Goal: Check status: Check status

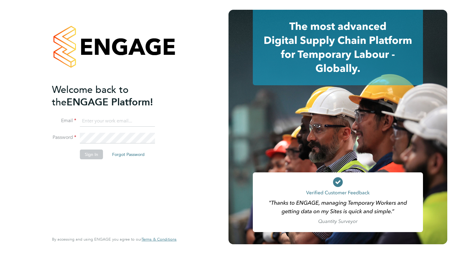
type input "[PERSON_NAME][EMAIL_ADDRESS][DOMAIN_NAME]"
click at [85, 180] on div "Welcome back to the ENGAGE Platform! Email Bianca.manser@wearehowells.co.uk Pas…" at bounding box center [111, 157] width 119 height 148
click at [94, 152] on button "Sign In" at bounding box center [91, 154] width 23 height 10
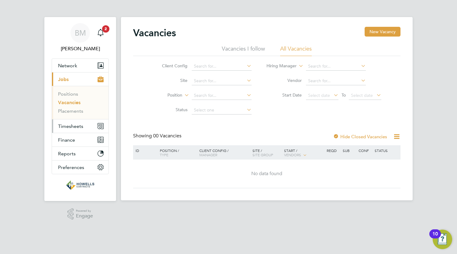
click at [75, 127] on span "Timesheets" at bounding box center [70, 126] width 25 height 6
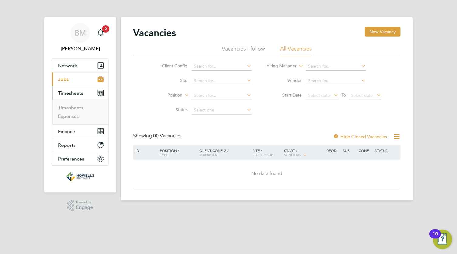
click at [74, 110] on li "Timesheets" at bounding box center [81, 109] width 46 height 9
click at [73, 110] on link "Timesheets" at bounding box center [70, 108] width 25 height 6
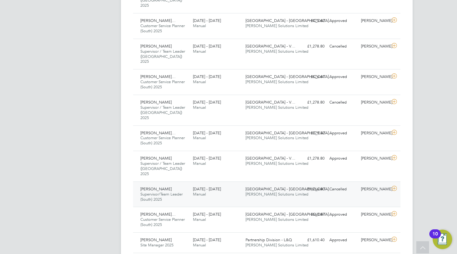
click at [400, 184] on div at bounding box center [395, 189] width 11 height 10
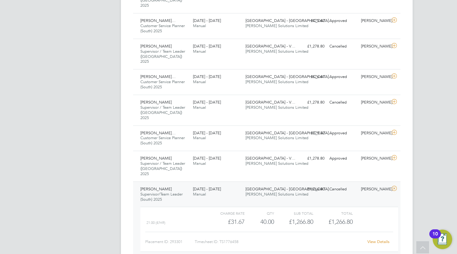
click at [382, 239] on link "View Details" at bounding box center [379, 241] width 22 height 5
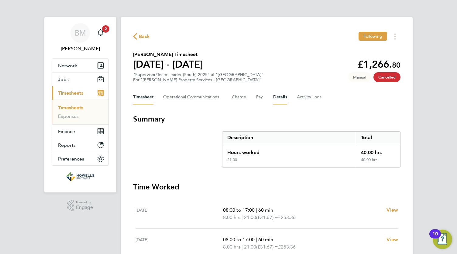
click at [280, 99] on button "Details" at bounding box center [280, 97] width 14 height 15
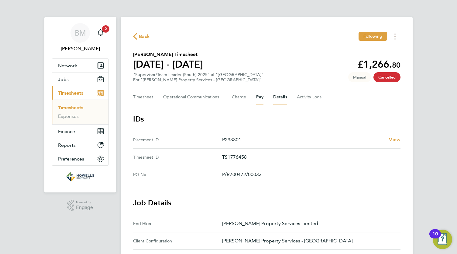
click at [260, 100] on button "Pay" at bounding box center [259, 97] width 7 height 15
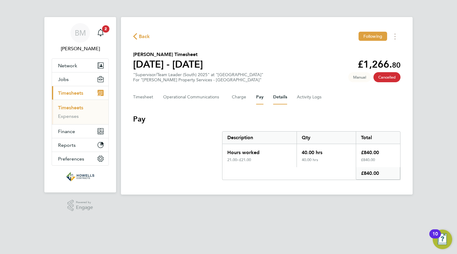
click at [283, 97] on button "Details" at bounding box center [280, 97] width 14 height 15
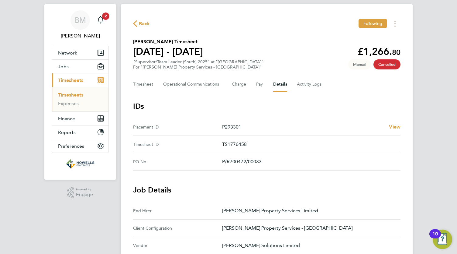
scroll to position [10, 0]
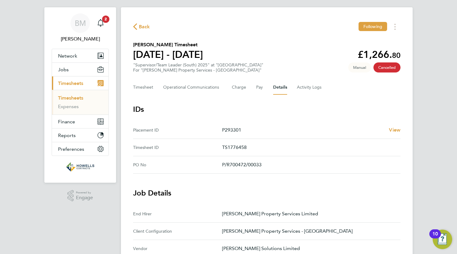
click at [137, 28] on span "Back" at bounding box center [141, 26] width 17 height 6
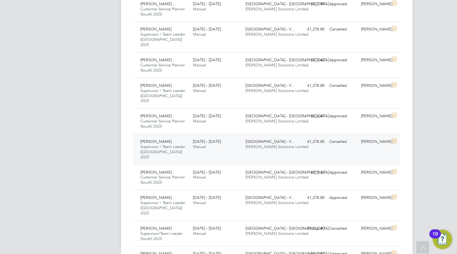
click at [391, 138] on icon at bounding box center [395, 140] width 8 height 5
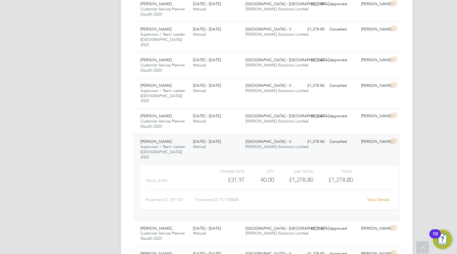
click at [383, 197] on link "View Details" at bounding box center [379, 199] width 22 height 5
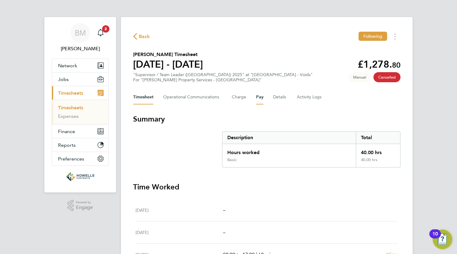
click at [262, 100] on button "Pay" at bounding box center [259, 97] width 7 height 15
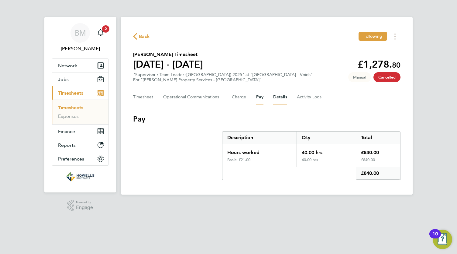
click at [286, 94] on button "Details" at bounding box center [280, 97] width 14 height 15
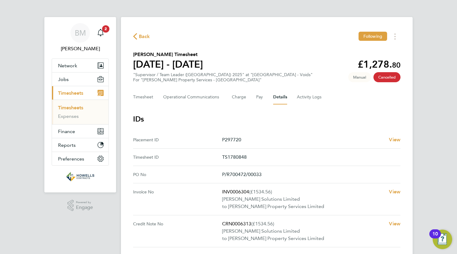
click at [139, 37] on span "Back" at bounding box center [144, 36] width 11 height 7
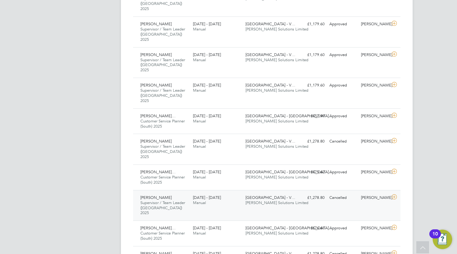
click at [392, 193] on div at bounding box center [395, 198] width 11 height 10
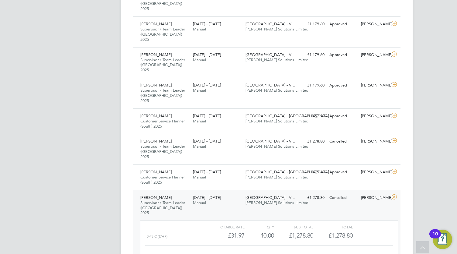
click at [380, 252] on link "View Details" at bounding box center [379, 254] width 22 height 5
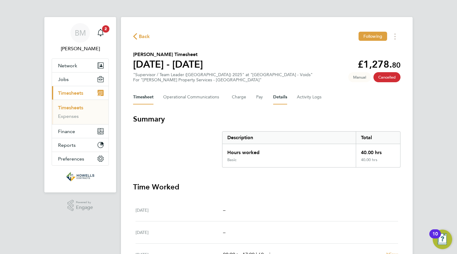
click at [278, 101] on button "Details" at bounding box center [280, 97] width 14 height 15
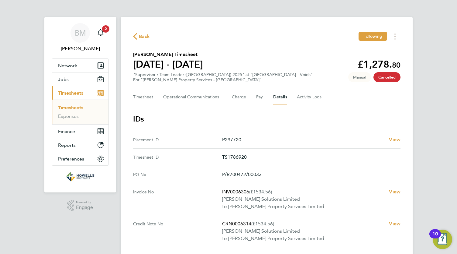
click at [139, 37] on span "Back" at bounding box center [144, 36] width 11 height 7
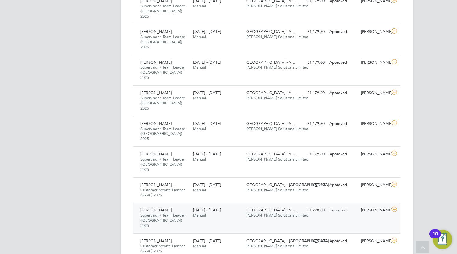
click at [396, 207] on icon at bounding box center [395, 209] width 8 height 5
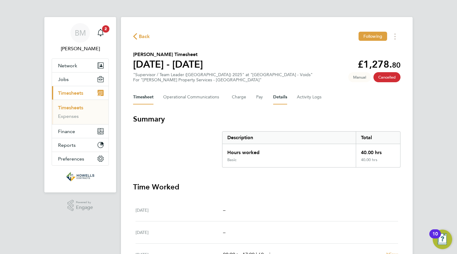
click at [277, 96] on button "Details" at bounding box center [280, 97] width 14 height 15
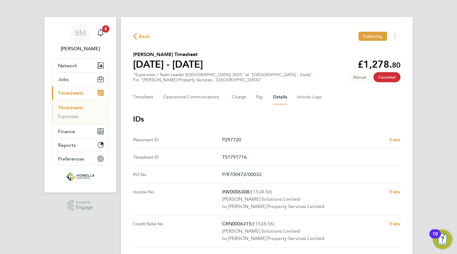
click at [141, 40] on span "Back" at bounding box center [144, 36] width 11 height 7
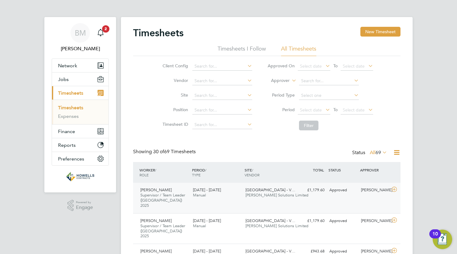
click at [319, 191] on div "£1,179.60 Approved" at bounding box center [312, 190] width 32 height 10
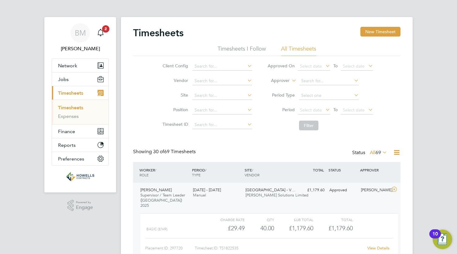
click at [377, 245] on link "View Details" at bounding box center [379, 247] width 22 height 5
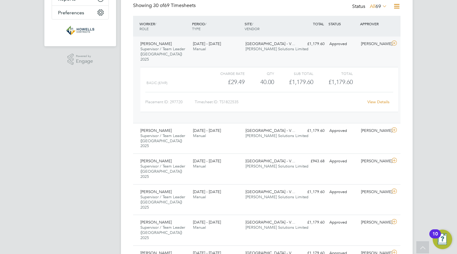
scroll to position [146, 0]
click at [230, 187] on div "[DATE] - [DATE] Manual" at bounding box center [217, 194] width 53 height 15
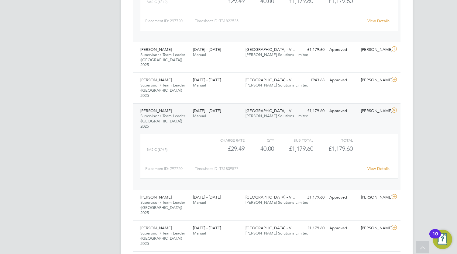
scroll to position [228, 0]
click at [377, 165] on link "View Details" at bounding box center [379, 167] width 22 height 5
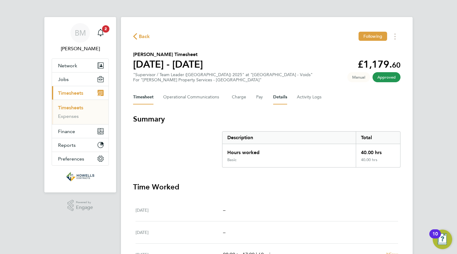
click at [282, 95] on button "Details" at bounding box center [280, 97] width 14 height 15
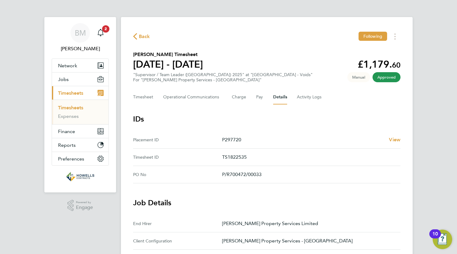
drag, startPoint x: 139, startPoint y: 39, endPoint x: 120, endPoint y: 39, distance: 18.3
click at [120, 39] on div "BM Bianca Manser Notifications 2 Applications: Network Team Members Businesses …" at bounding box center [228, 256] width 457 height 513
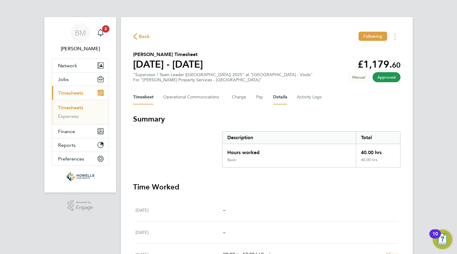
click at [278, 95] on button "Details" at bounding box center [280, 97] width 14 height 15
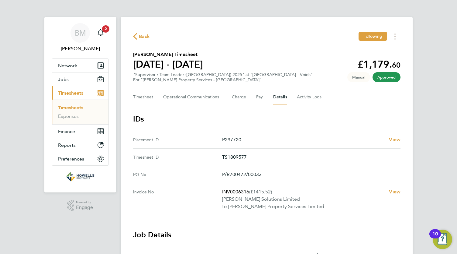
click at [248, 190] on p "INV0006316 (£1415.52)" at bounding box center [303, 191] width 162 height 7
drag, startPoint x: 249, startPoint y: 190, endPoint x: 222, endPoint y: 188, distance: 26.6
click at [222, 188] on p "INV0006316 (£1415.52)" at bounding box center [303, 191] width 162 height 7
copy p "INV0006316"
click at [139, 37] on span "Back" at bounding box center [144, 36] width 11 height 7
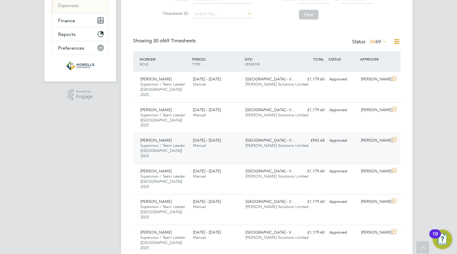
click at [396, 135] on div at bounding box center [395, 140] width 11 height 10
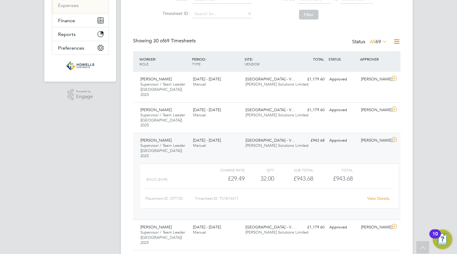
click at [381, 196] on link "View Details" at bounding box center [379, 198] width 22 height 5
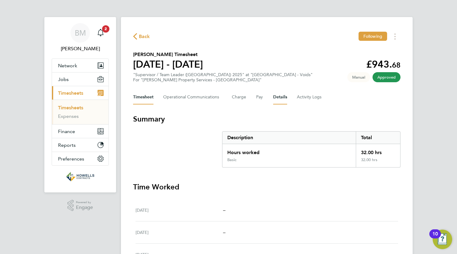
click at [277, 96] on button "Details" at bounding box center [280, 97] width 14 height 15
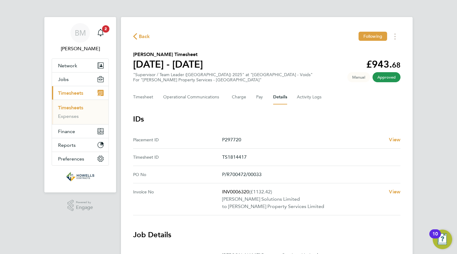
drag, startPoint x: 249, startPoint y: 189, endPoint x: 220, endPoint y: 188, distance: 28.9
click at [220, 188] on No "Invoice No INV0006320 (£1132.42) [PERSON_NAME] Solutions Limited to [PERSON_NAM…" at bounding box center [267, 199] width 268 height 32
copy No "INV0006320"
click at [144, 34] on span "Back" at bounding box center [144, 36] width 11 height 7
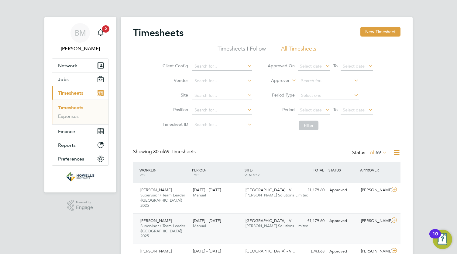
click at [395, 217] on icon at bounding box center [395, 219] width 8 height 5
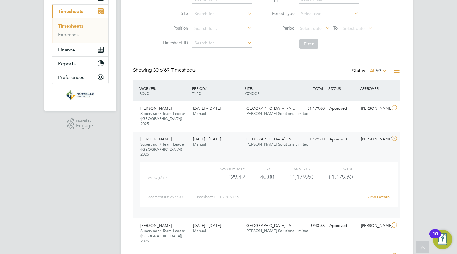
click at [383, 194] on link "View Details" at bounding box center [379, 196] width 22 height 5
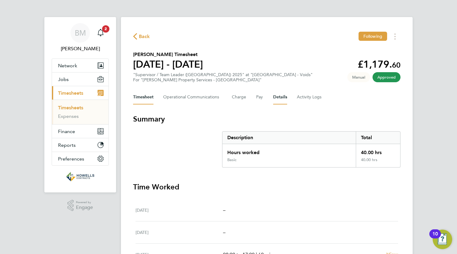
click at [277, 100] on button "Details" at bounding box center [280, 97] width 14 height 15
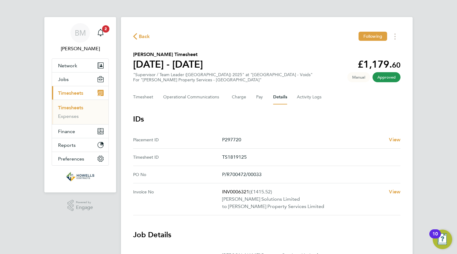
drag, startPoint x: 248, startPoint y: 190, endPoint x: 220, endPoint y: 190, distance: 28.3
click at [220, 190] on No "Invoice No INV0006321 (£1415.52) [PERSON_NAME] Solutions Limited to [PERSON_NAM…" at bounding box center [267, 199] width 268 height 32
copy No "INV0006321"
click at [137, 35] on span "Back" at bounding box center [141, 36] width 17 height 6
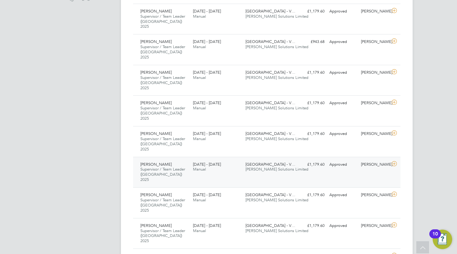
click at [224, 159] on div "[DATE] - [DATE] Manual" at bounding box center [217, 166] width 53 height 15
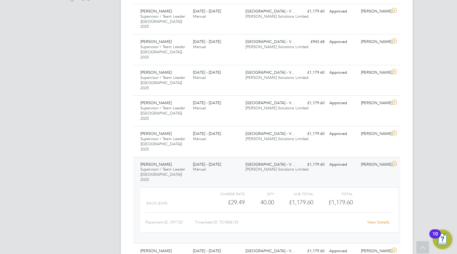
click at [383, 219] on link "View Details" at bounding box center [379, 221] width 22 height 5
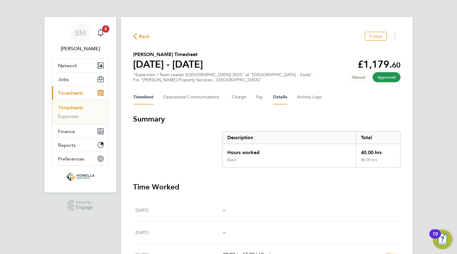
click at [279, 96] on button "Details" at bounding box center [280, 97] width 14 height 15
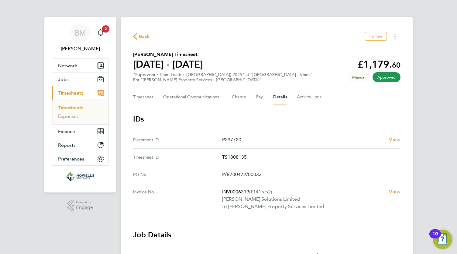
click at [134, 36] on icon "button" at bounding box center [135, 36] width 4 height 6
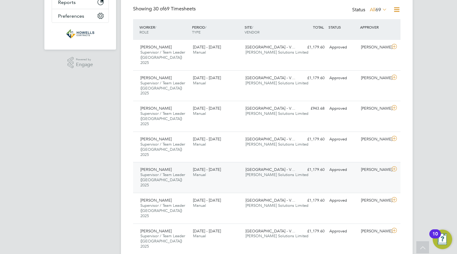
click at [398, 166] on icon at bounding box center [395, 168] width 8 height 5
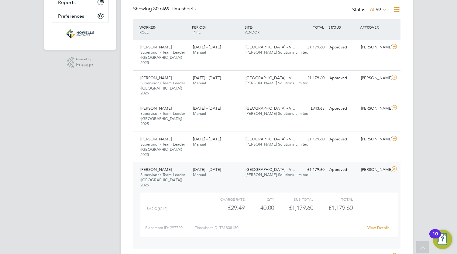
click at [376, 225] on link "View Details" at bounding box center [379, 227] width 22 height 5
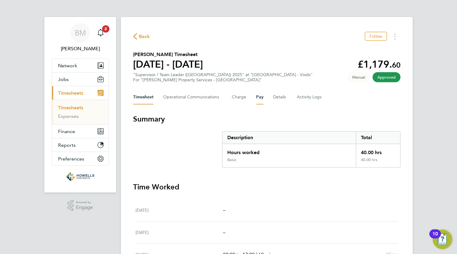
click at [258, 99] on button "Pay" at bounding box center [259, 97] width 7 height 15
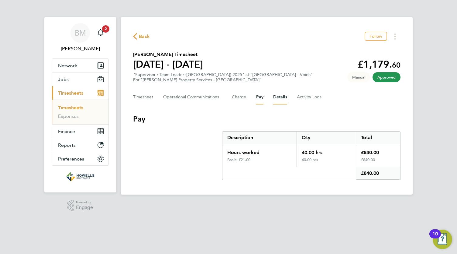
click at [273, 96] on button "Details" at bounding box center [280, 97] width 14 height 15
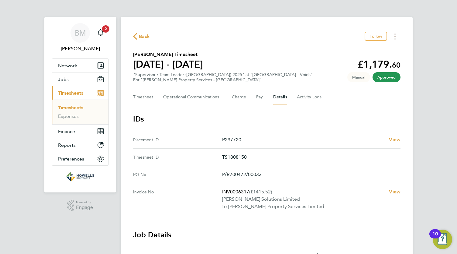
click at [146, 36] on span "Back" at bounding box center [144, 36] width 11 height 7
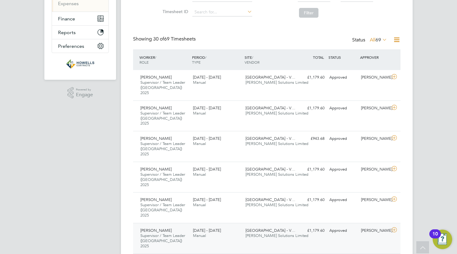
click at [342, 225] on div "Approved" at bounding box center [343, 230] width 32 height 10
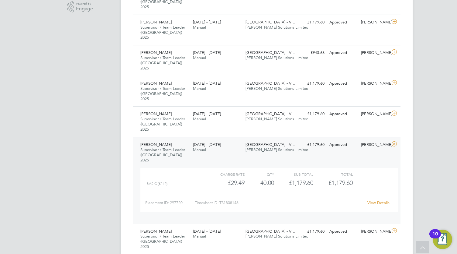
click at [377, 200] on link "View Details" at bounding box center [379, 202] width 22 height 5
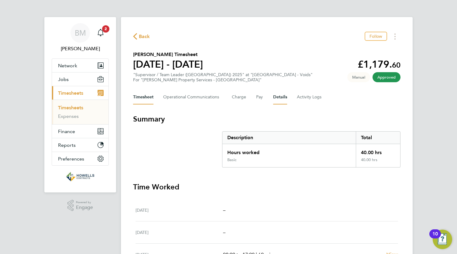
click at [279, 100] on button "Details" at bounding box center [280, 97] width 14 height 15
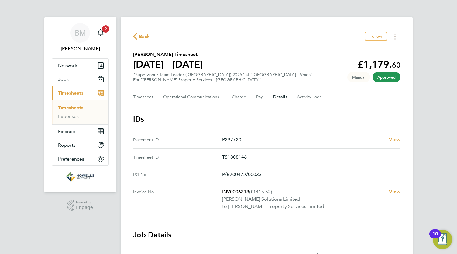
click at [138, 35] on span "Back" at bounding box center [141, 36] width 17 height 6
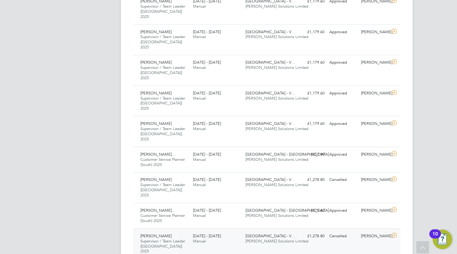
click at [319, 231] on div "£1,278.80 Cancelled" at bounding box center [312, 236] width 32 height 10
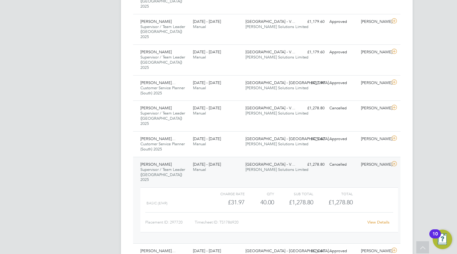
click at [380, 219] on link "View Details" at bounding box center [379, 221] width 22 height 5
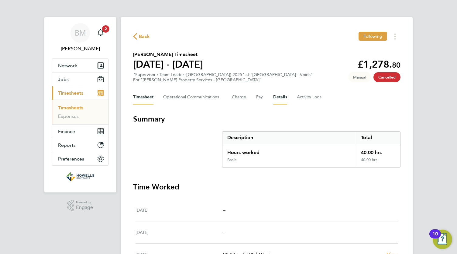
click at [282, 99] on button "Details" at bounding box center [280, 97] width 14 height 15
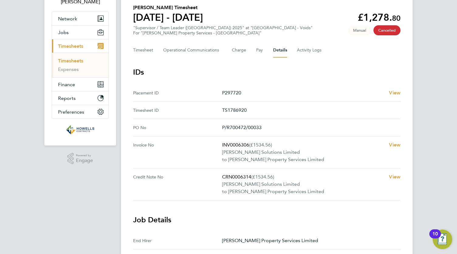
scroll to position [92, 0]
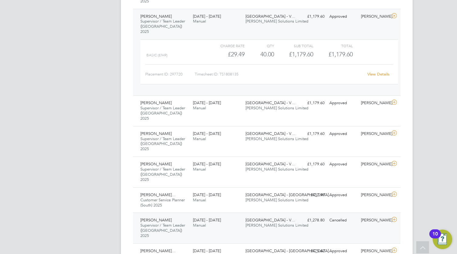
click at [300, 212] on div "[PERSON_NAME] Supervisor / Team Leader ([GEOGRAPHIC_DATA]) 2025 [DATE] - [DATE]…" at bounding box center [267, 227] width 268 height 31
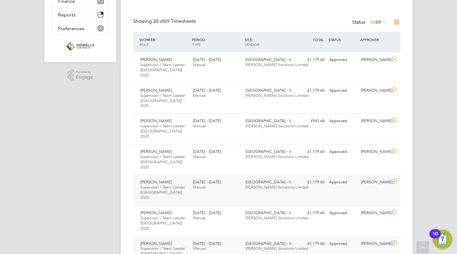
click at [344, 177] on div "Approved" at bounding box center [343, 182] width 32 height 10
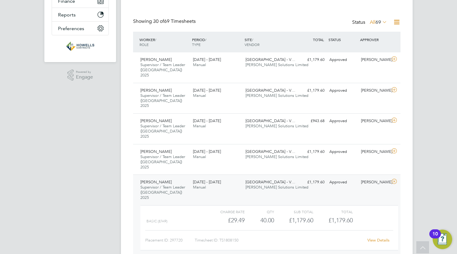
click at [376, 237] on link "View Details" at bounding box center [379, 239] width 22 height 5
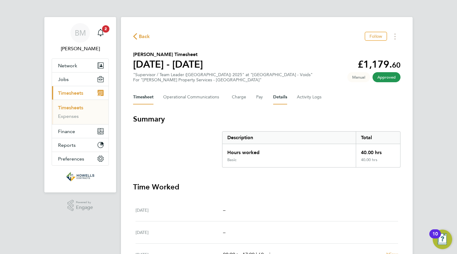
click at [280, 100] on button "Details" at bounding box center [280, 97] width 14 height 15
